Goal: Register for event/course: Register for event/course

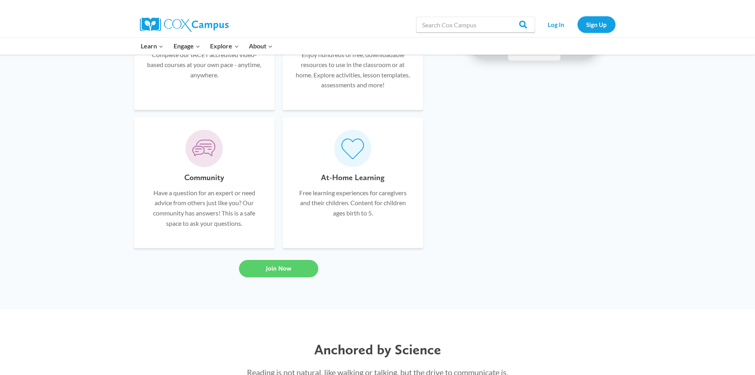
scroll to position [555, 0]
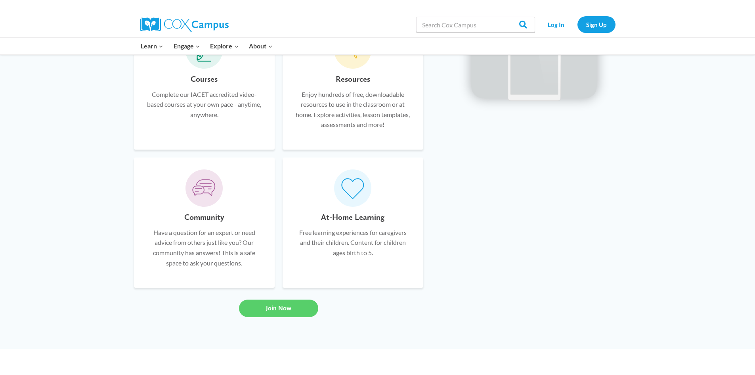
click at [195, 83] on h6 "Courses" at bounding box center [204, 79] width 27 height 13
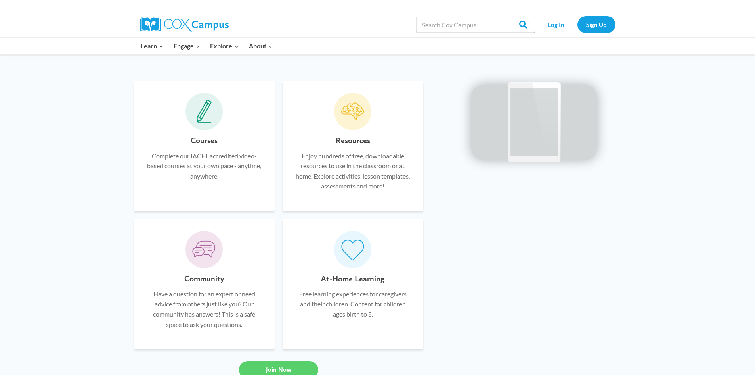
scroll to position [476, 0]
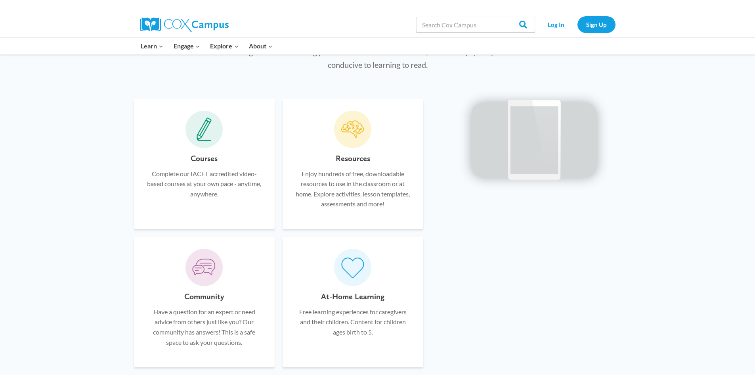
click at [206, 124] on icon at bounding box center [203, 128] width 9 height 15
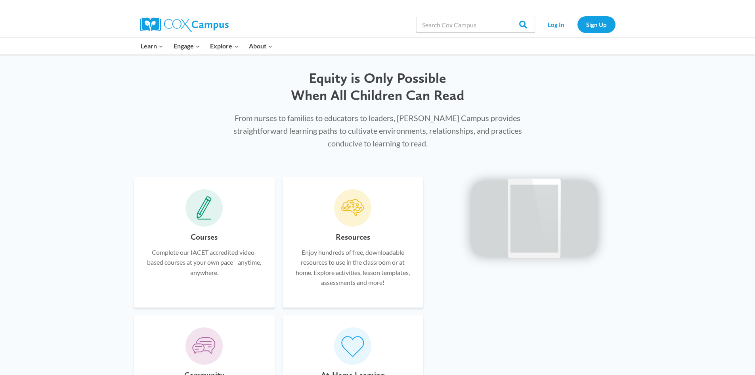
scroll to position [396, 0]
click at [196, 232] on h6 "Courses" at bounding box center [204, 237] width 27 height 13
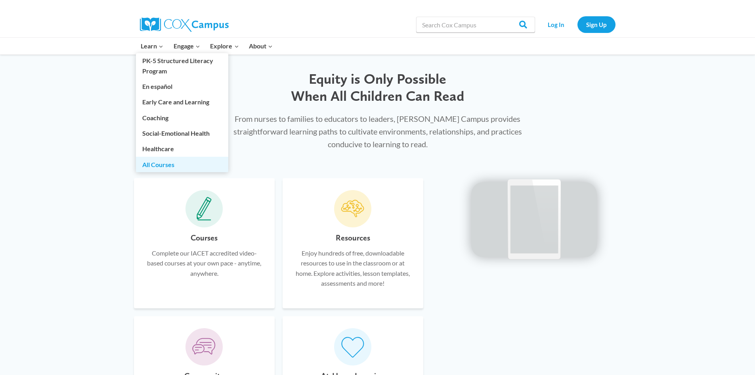
click at [161, 163] on link "All Courses" at bounding box center [182, 164] width 92 height 15
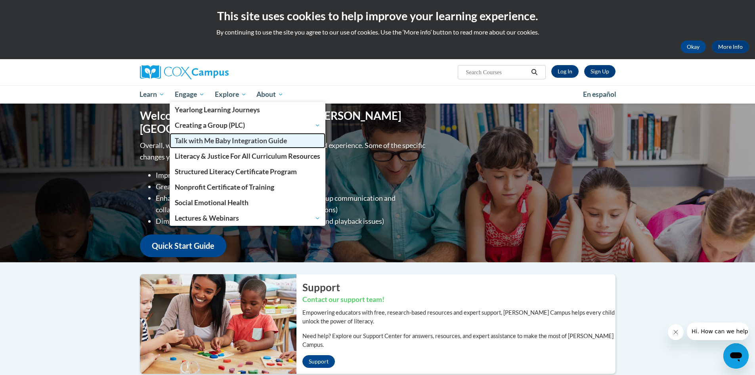
click at [216, 139] on span "Talk with Me Baby Integration Guide" at bounding box center [231, 140] width 112 height 8
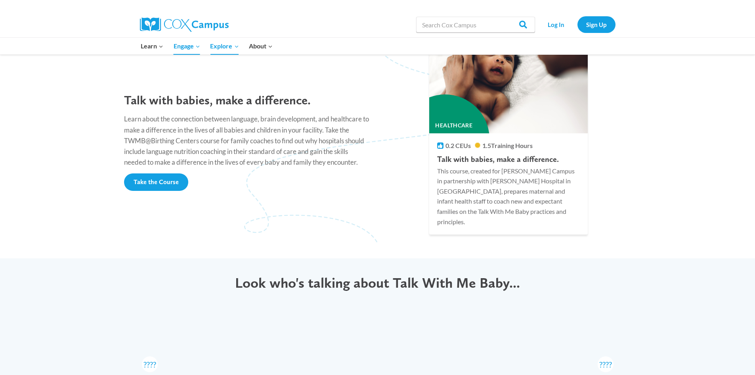
scroll to position [714, 0]
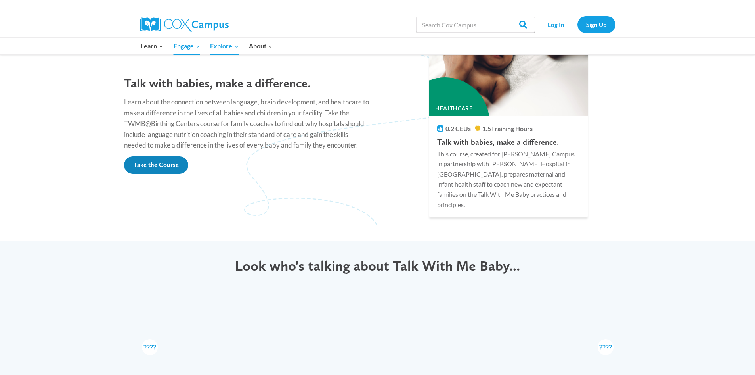
click at [149, 156] on link "Take the Course" at bounding box center [156, 164] width 64 height 17
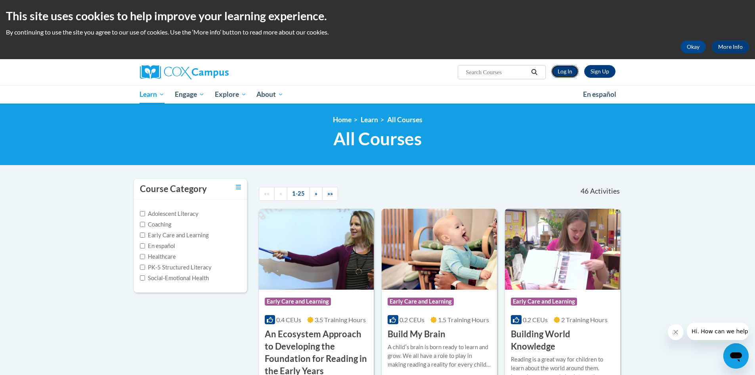
click at [571, 70] on link "Log In" at bounding box center [564, 71] width 27 height 13
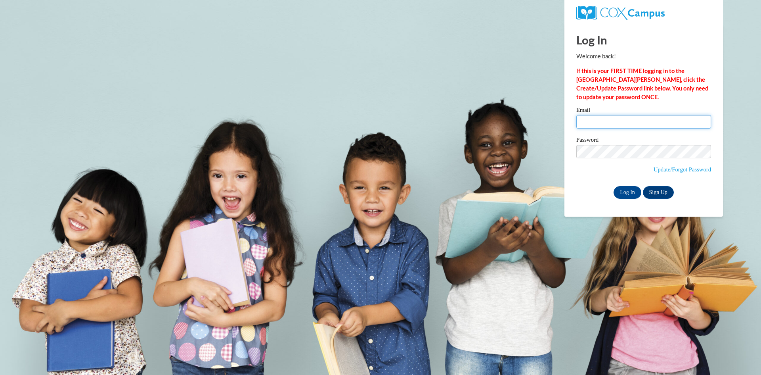
click at [615, 121] on input "Email" at bounding box center [643, 121] width 135 height 13
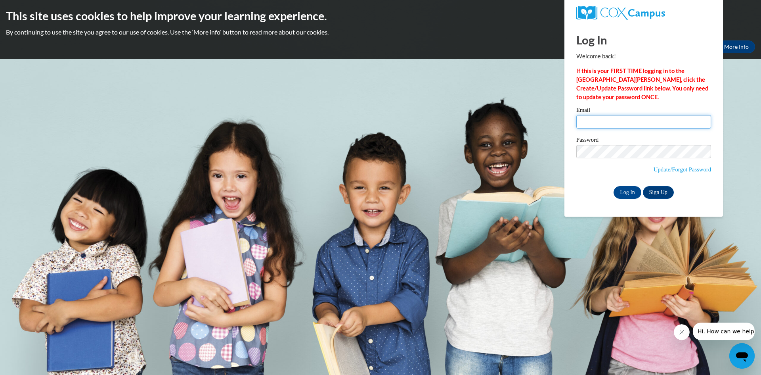
click at [593, 121] on input "Email" at bounding box center [643, 121] width 135 height 13
type input "[EMAIL_ADDRESS][DOMAIN_NAME]"
click at [625, 190] on input "Log In" at bounding box center [628, 192] width 28 height 13
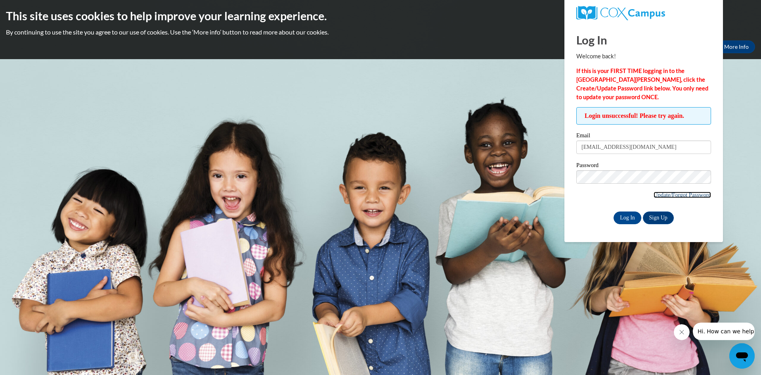
click at [672, 197] on link "Update/Forgot Password" at bounding box center [682, 194] width 57 height 6
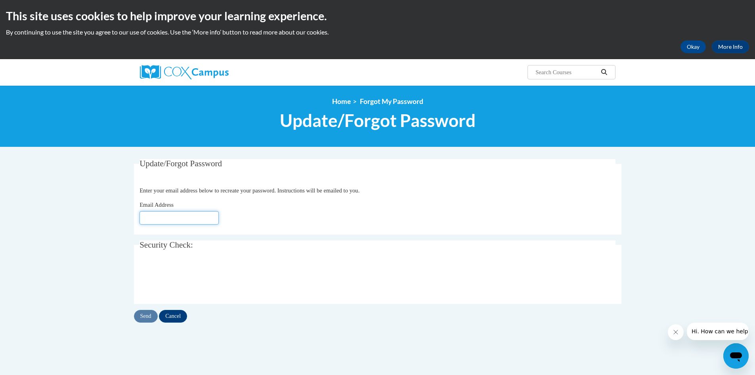
click at [204, 219] on input "Email Address" at bounding box center [179, 217] width 79 height 13
type input "carterfamily29153@yahoo.com"
click at [145, 317] on input "Send" at bounding box center [146, 316] width 24 height 13
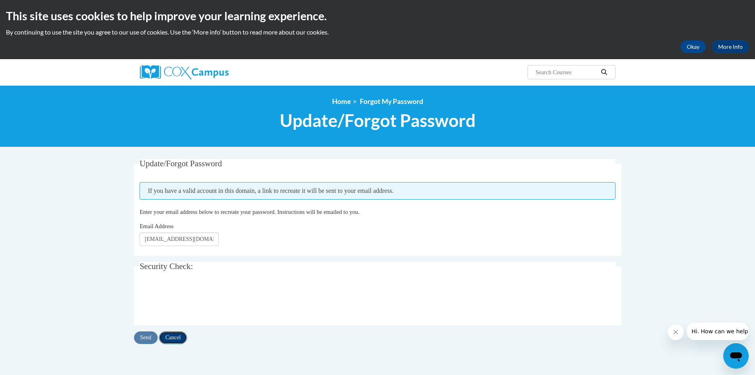
click at [174, 336] on input "Cancel" at bounding box center [173, 337] width 28 height 13
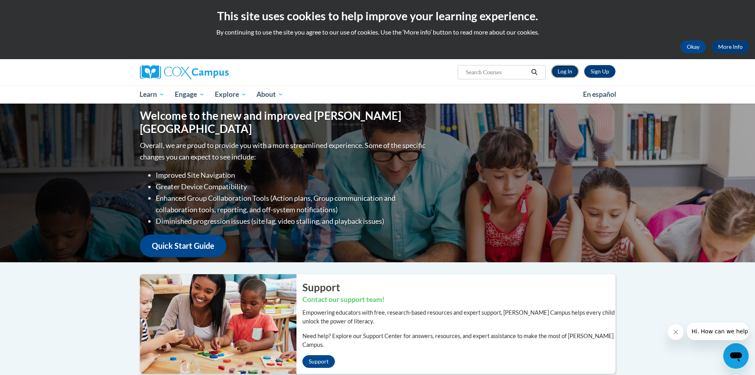
click at [571, 67] on link "Log In" at bounding box center [564, 71] width 27 height 13
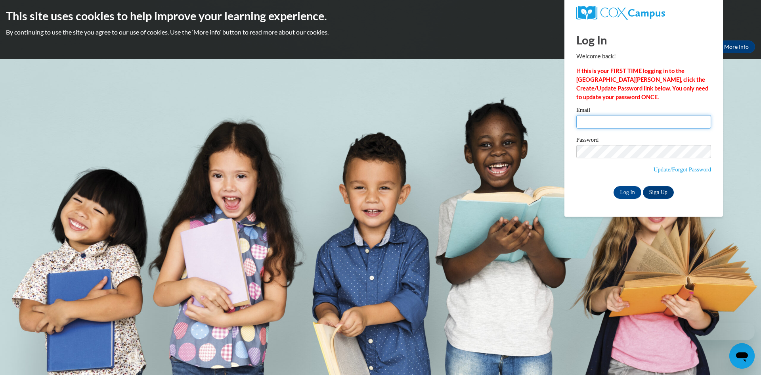
click at [588, 117] on input "Email" at bounding box center [643, 121] width 135 height 13
type input "carterfamily29153@yahoo.com"
click at [722, 113] on div "Log In Welcome back! If this is your FIRST TIME logging in to the NEW Cox Campu…" at bounding box center [644, 120] width 170 height 193
click at [628, 193] on input "Log In" at bounding box center [628, 192] width 28 height 13
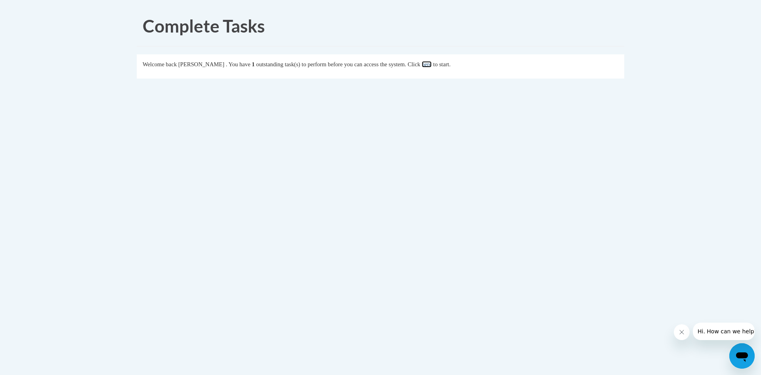
click at [432, 65] on link "here" at bounding box center [427, 64] width 10 height 6
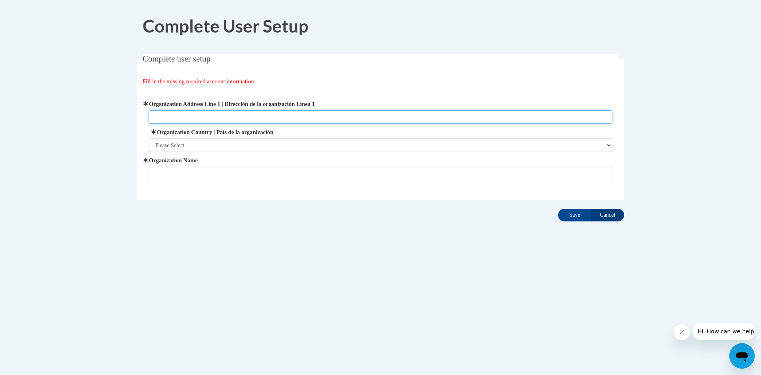
click at [410, 114] on input "Organization Address Line 1 | Dirección de la organización Línea 1" at bounding box center [381, 116] width 464 height 13
type input "[STREET_ADDRESS][PERSON_NAME][PERSON_NAME]"
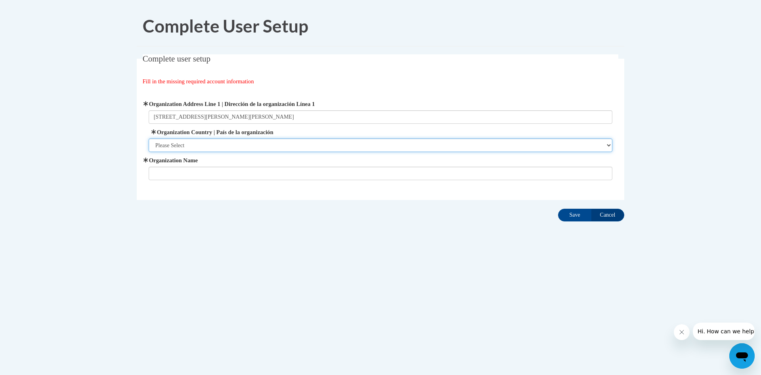
click at [371, 148] on select "Please Select [GEOGRAPHIC_DATA] | [GEOGRAPHIC_DATA] Outside of [GEOGRAPHIC_DATA…" at bounding box center [381, 144] width 464 height 13
select select "ad49bcad-a171-4b2e-b99c-48b446064914"
click at [149, 138] on select "Please Select United States | Estados Unidos Outside of the United States | Fue…" at bounding box center [381, 144] width 464 height 13
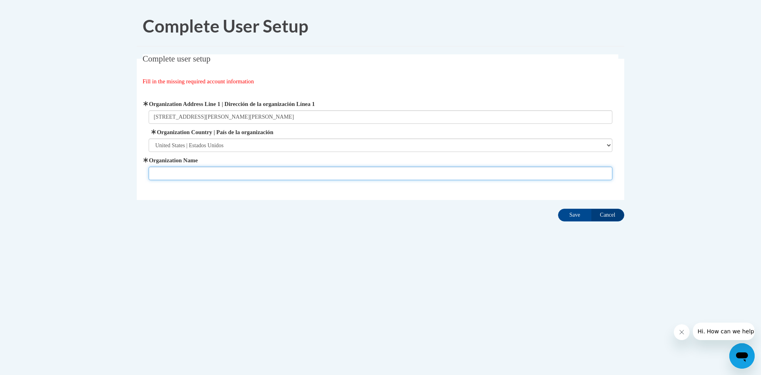
click at [298, 170] on input "Organization Name" at bounding box center [381, 173] width 464 height 13
type input "Discovery Child Care Center"
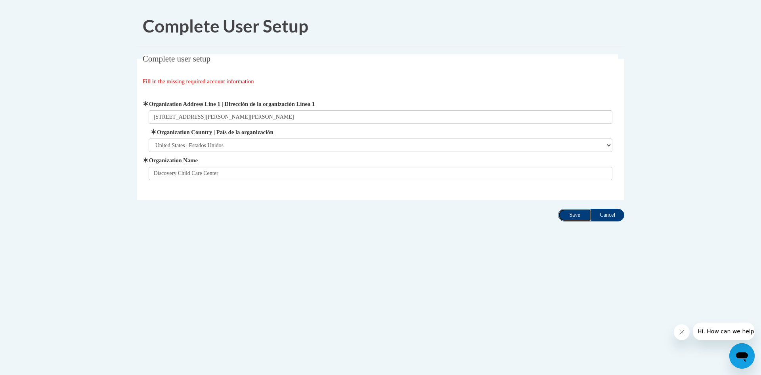
click at [576, 216] on input "Save" at bounding box center [574, 215] width 33 height 13
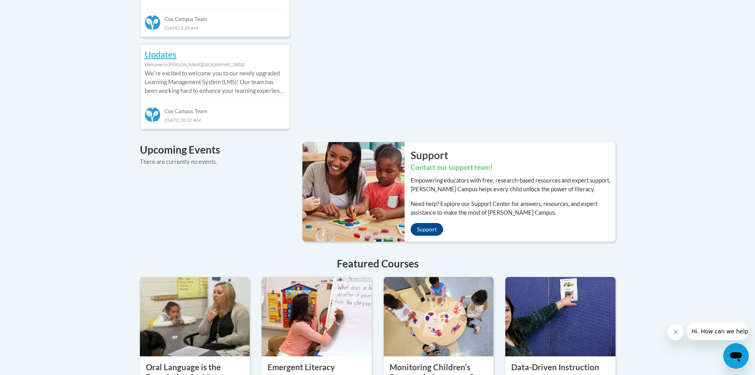
scroll to position [595, 0]
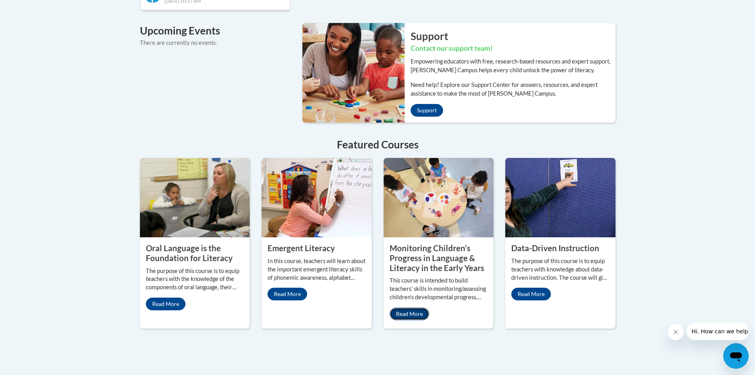
click at [404, 309] on link "Read More" at bounding box center [410, 313] width 40 height 13
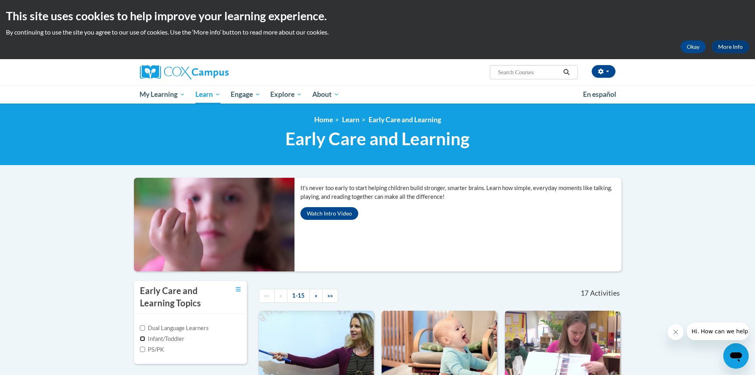
click at [142, 339] on input "Infant/Toddler" at bounding box center [142, 338] width 5 height 5
checkbox input "true"
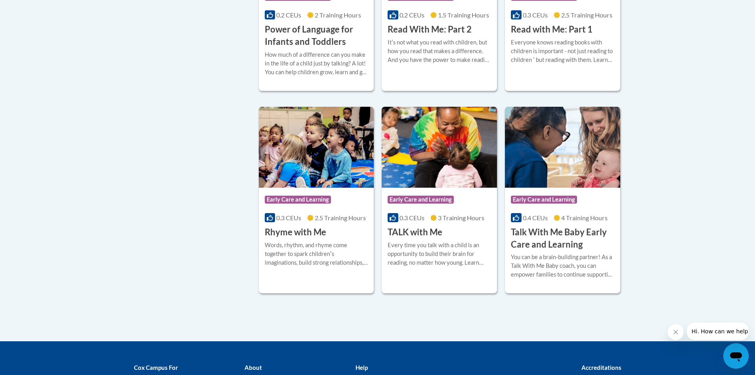
scroll to position [634, 0]
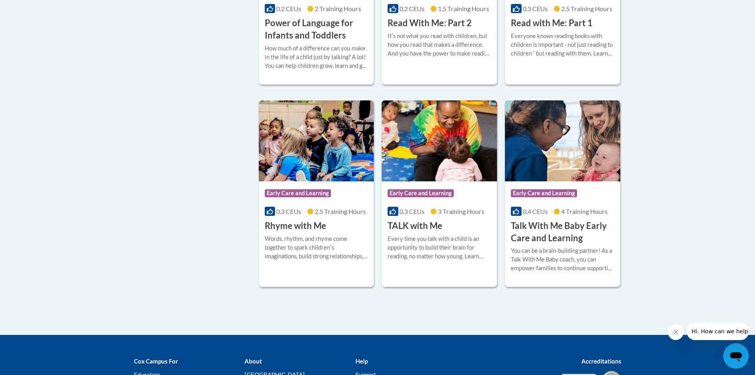
click at [564, 236] on h3 "Talk With Me Baby Early Care and Learning" at bounding box center [562, 232] width 103 height 25
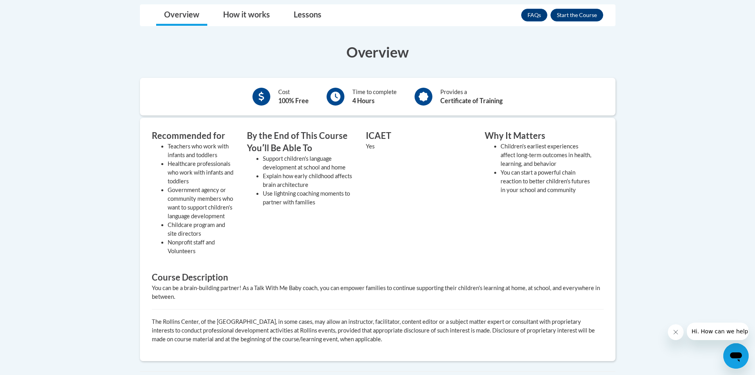
scroll to position [238, 0]
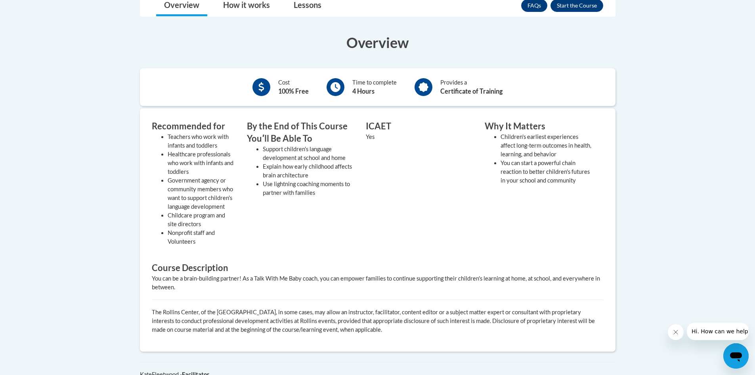
click at [265, 83] on div at bounding box center [262, 87] width 18 height 18
click at [335, 158] on li "Support children's language development at school and home" at bounding box center [308, 153] width 91 height 17
click at [251, 5] on link "How it works" at bounding box center [246, 5] width 63 height 21
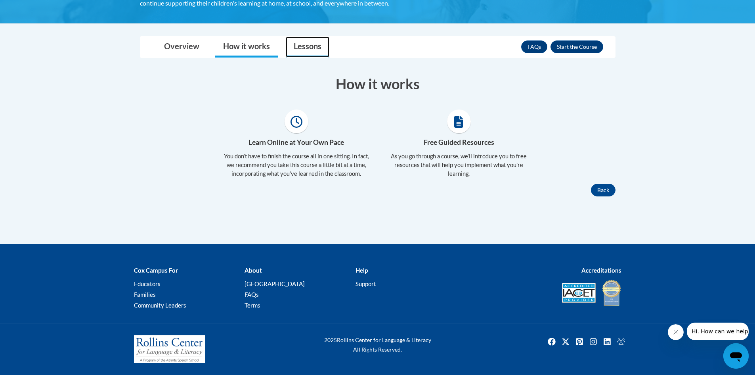
click at [303, 48] on link "Lessons" at bounding box center [308, 46] width 44 height 21
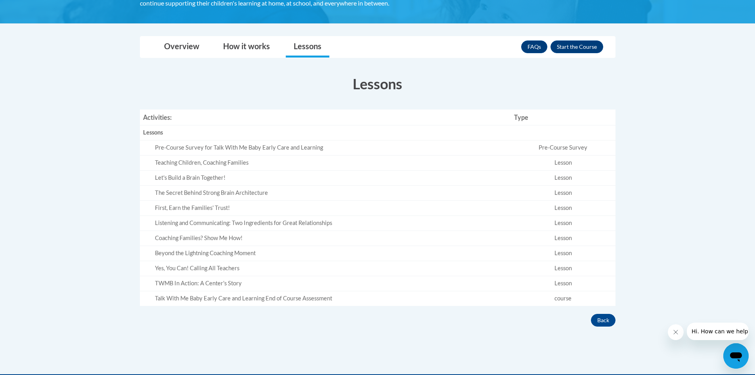
click at [205, 161] on div "Teaching Children, Coaching Families" at bounding box center [331, 163] width 353 height 8
click at [573, 48] on button "Enroll" at bounding box center [577, 46] width 53 height 13
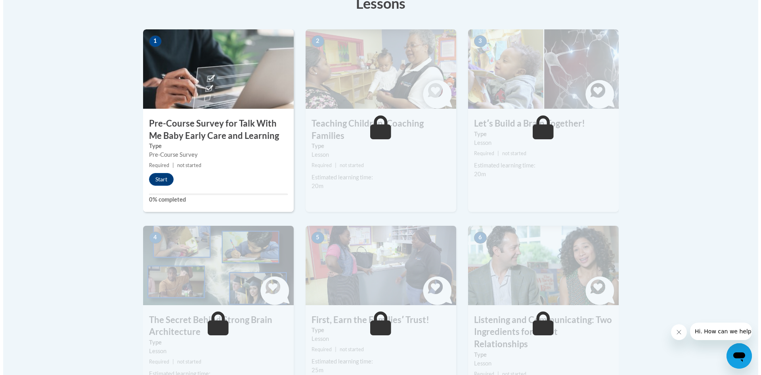
scroll to position [238, 0]
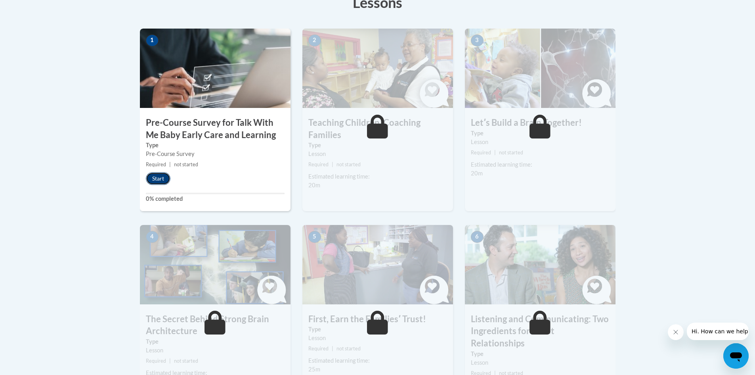
click at [159, 181] on button "Start" at bounding box center [158, 178] width 25 height 13
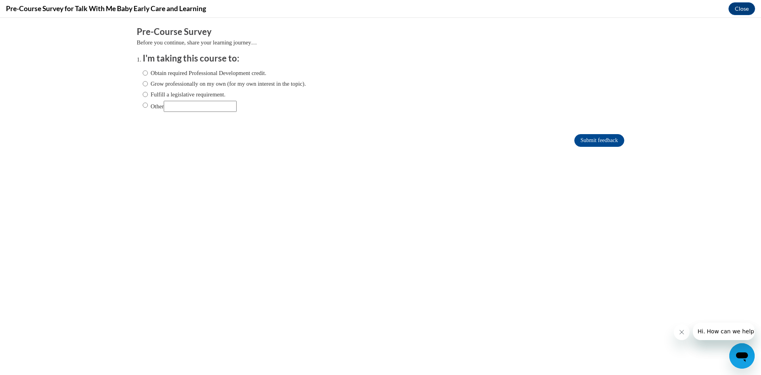
scroll to position [0, 0]
click at [143, 105] on input "Other" at bounding box center [145, 105] width 5 height 9
radio input "true"
click at [194, 107] on input "Other" at bounding box center [200, 106] width 73 height 11
type input "Required CEU"
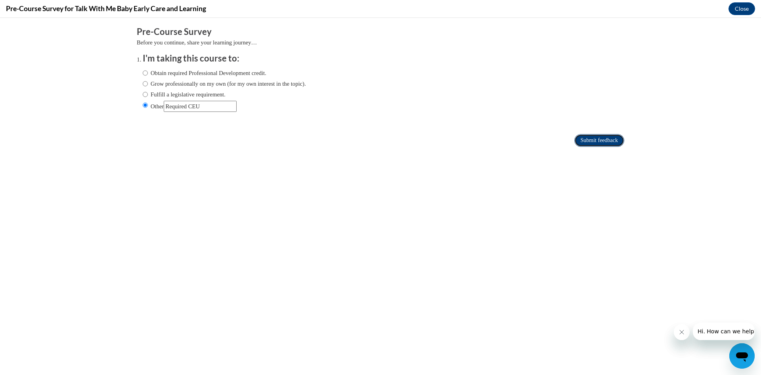
click at [587, 140] on input "Submit feedback" at bounding box center [599, 140] width 50 height 13
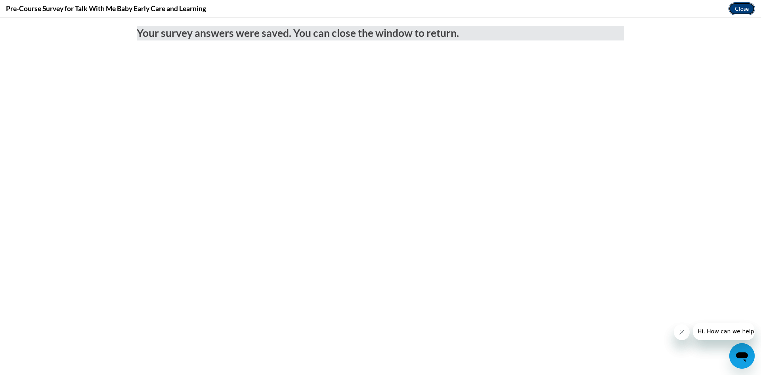
click at [736, 7] on button "Close" at bounding box center [742, 8] width 27 height 13
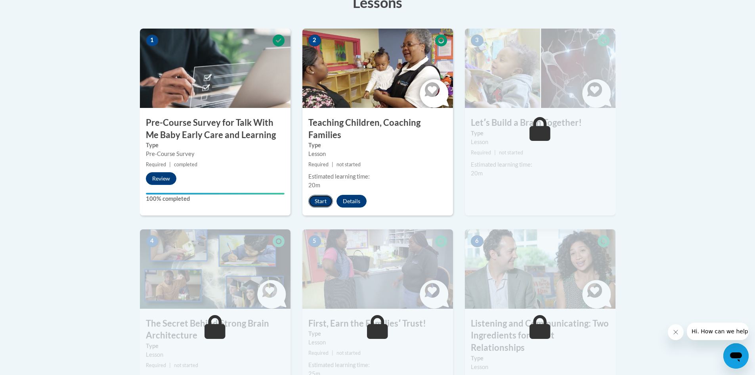
click at [316, 202] on button "Start" at bounding box center [320, 201] width 25 height 13
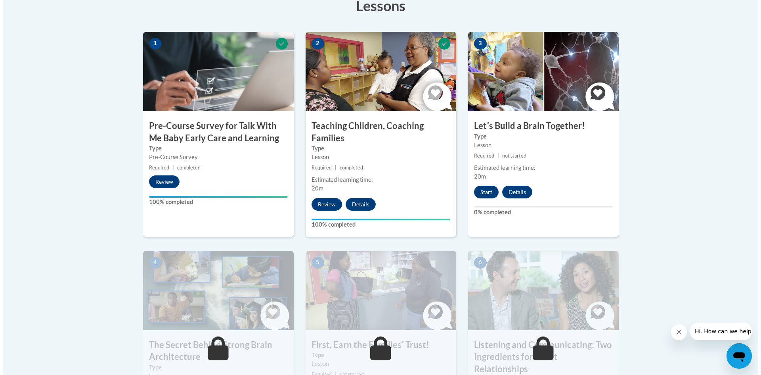
scroll to position [238, 0]
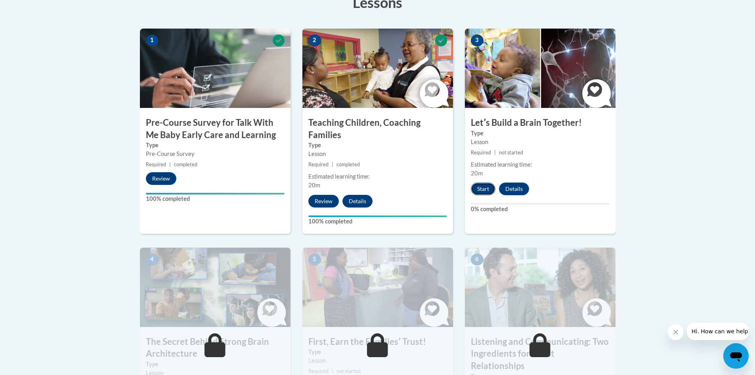
click at [479, 190] on button "Start" at bounding box center [483, 188] width 25 height 13
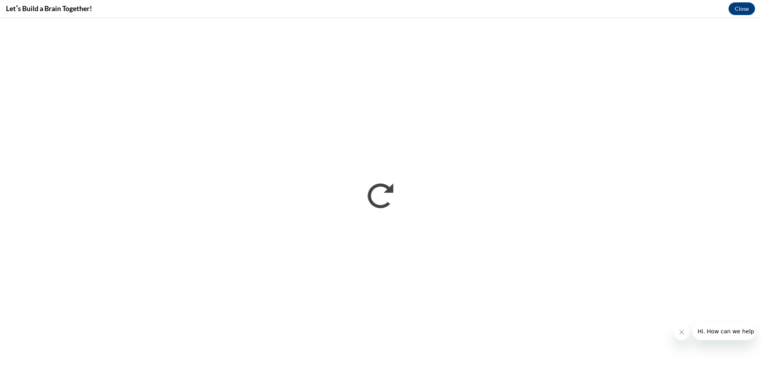
scroll to position [0, 0]
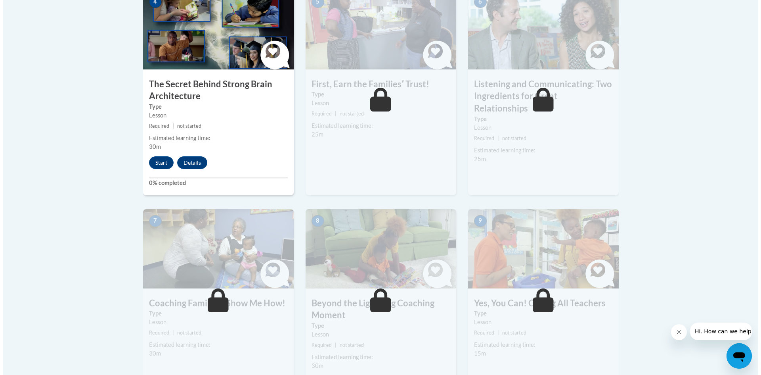
scroll to position [476, 0]
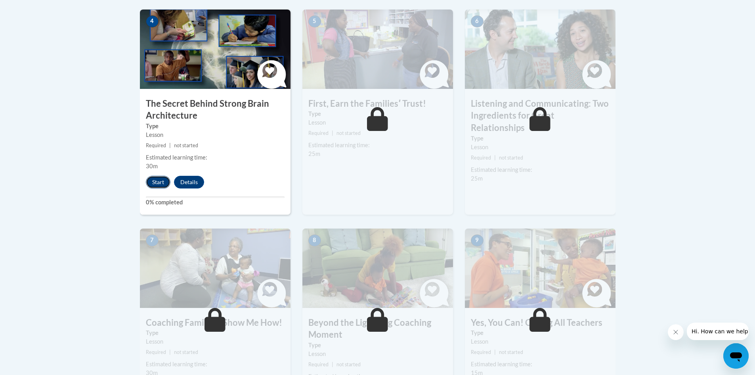
click at [160, 181] on button "Start" at bounding box center [158, 182] width 25 height 13
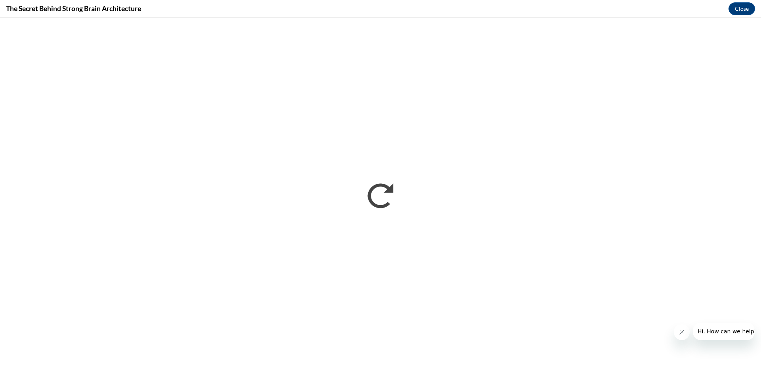
scroll to position [0, 0]
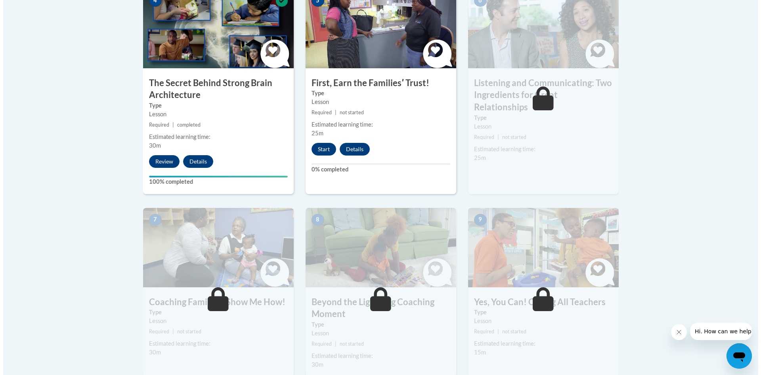
scroll to position [476, 0]
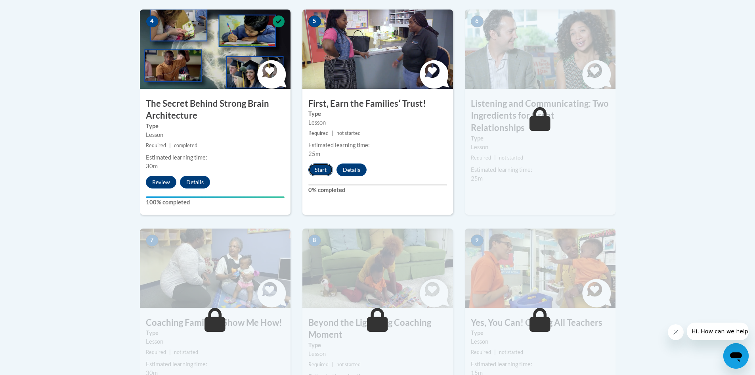
click at [325, 169] on button "Start" at bounding box center [320, 169] width 25 height 13
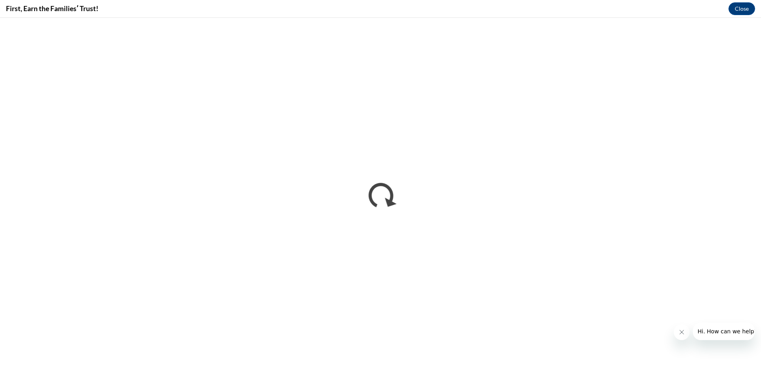
scroll to position [0, 0]
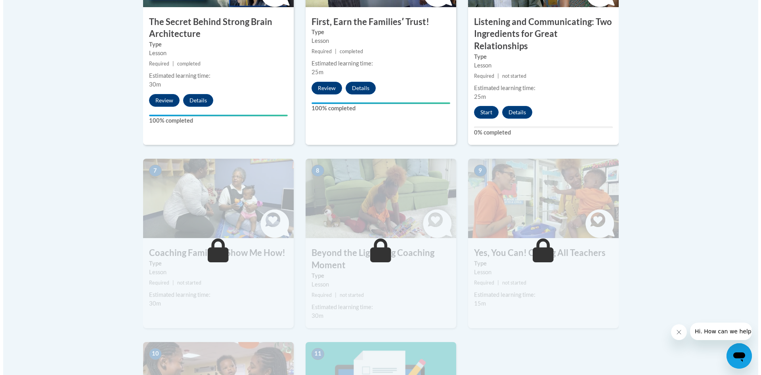
scroll to position [515, 0]
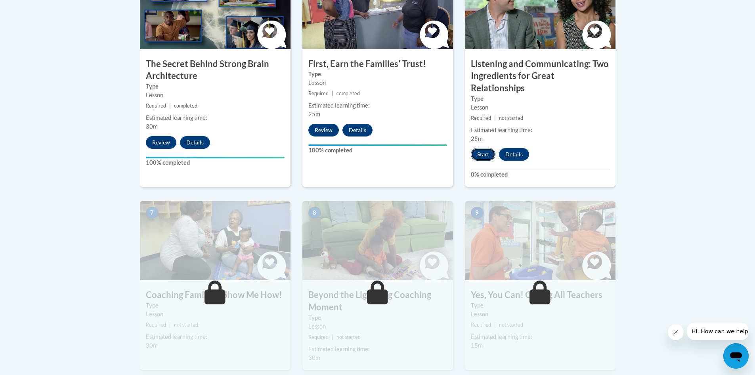
click at [480, 148] on button "Start" at bounding box center [483, 154] width 25 height 13
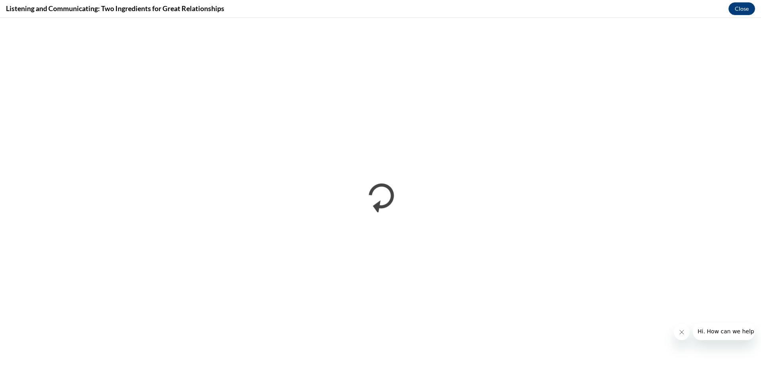
scroll to position [0, 0]
